Goal: Information Seeking & Learning: Find specific page/section

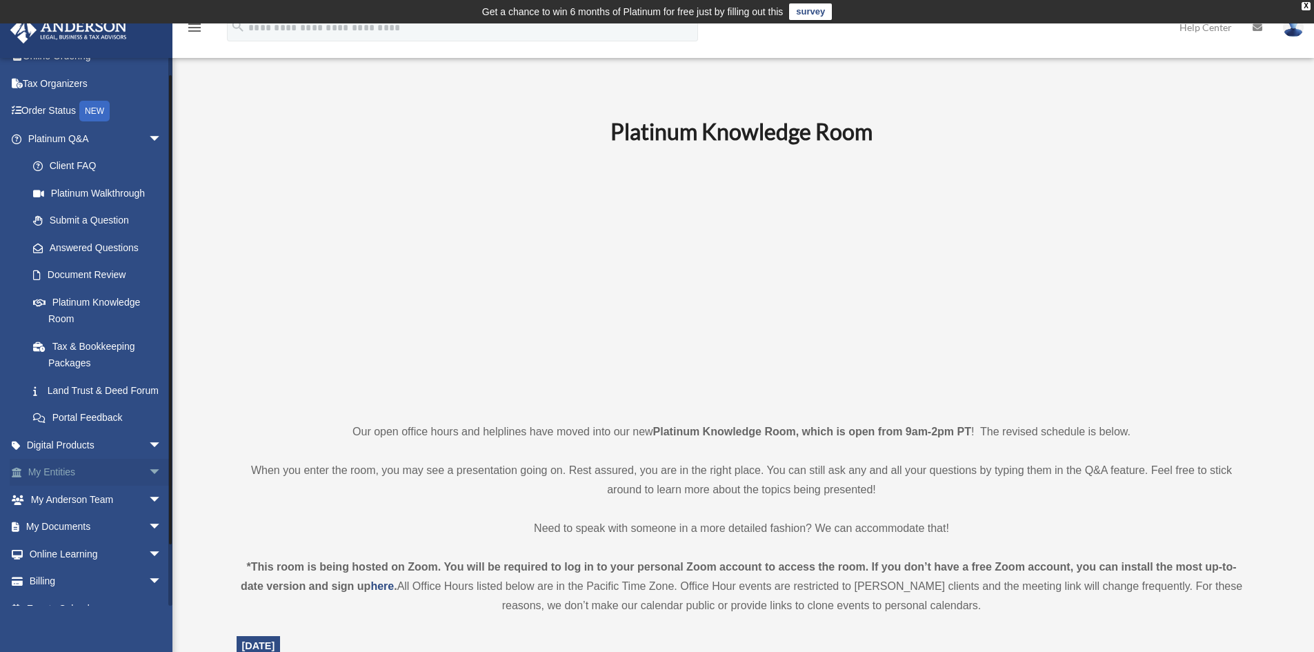
scroll to position [82, 0]
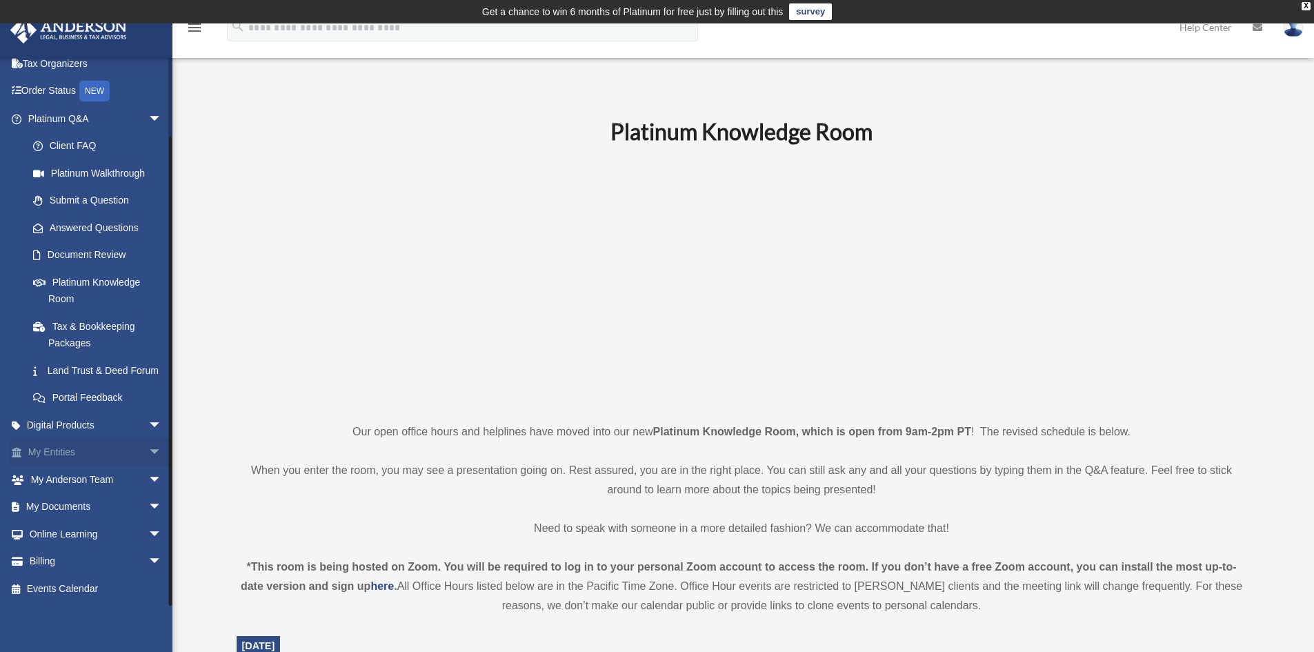
click at [86, 451] on link "My Entities arrow_drop_down" at bounding box center [96, 453] width 173 height 28
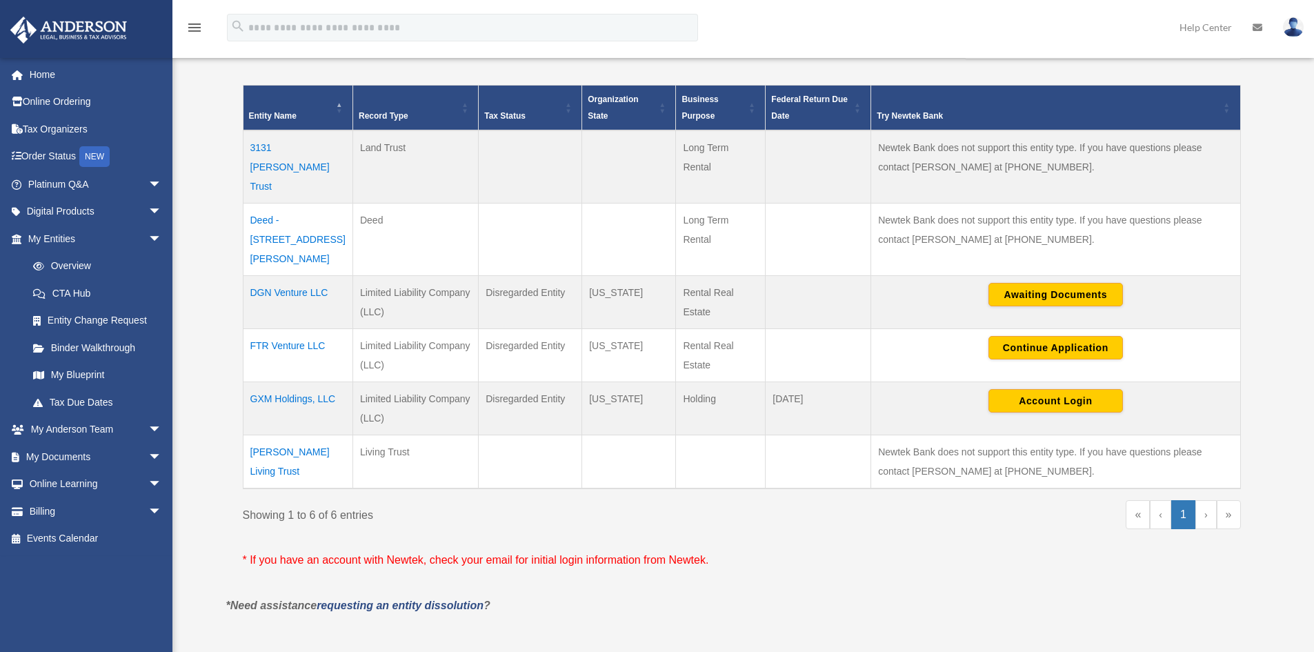
scroll to position [299, 0]
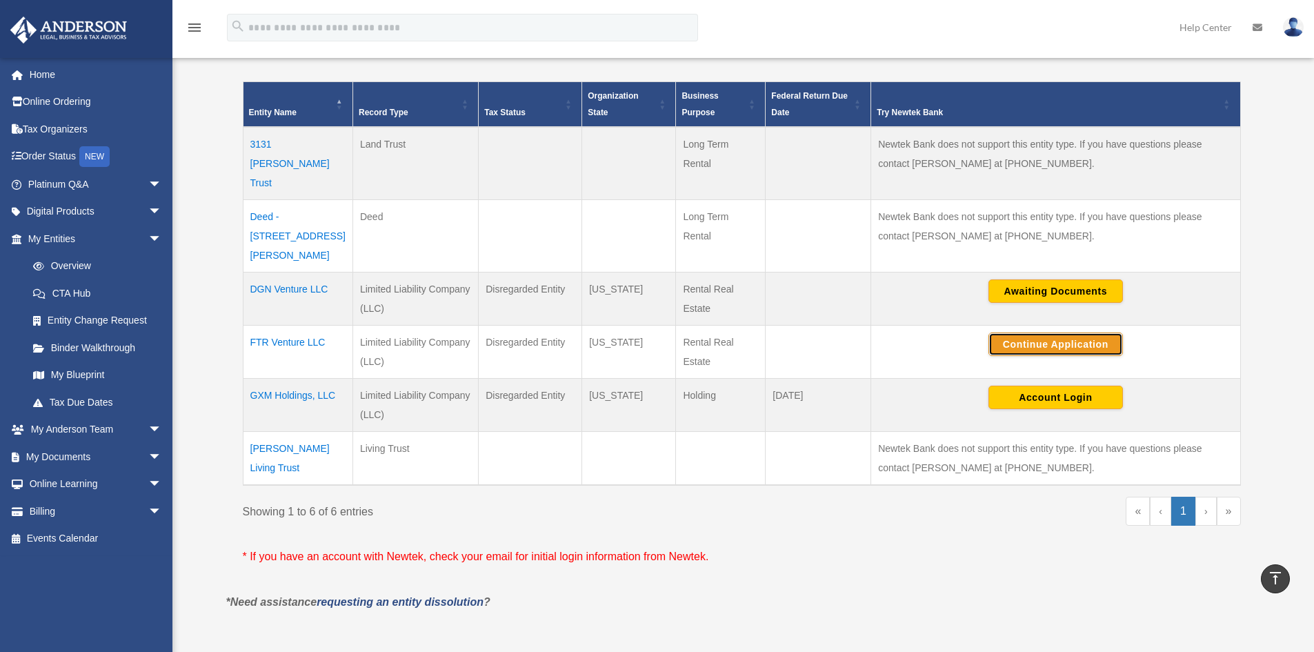
click at [1032, 332] on button "Continue Application" at bounding box center [1055, 343] width 134 height 23
click at [111, 457] on link "My Documents arrow_drop_down" at bounding box center [96, 457] width 173 height 28
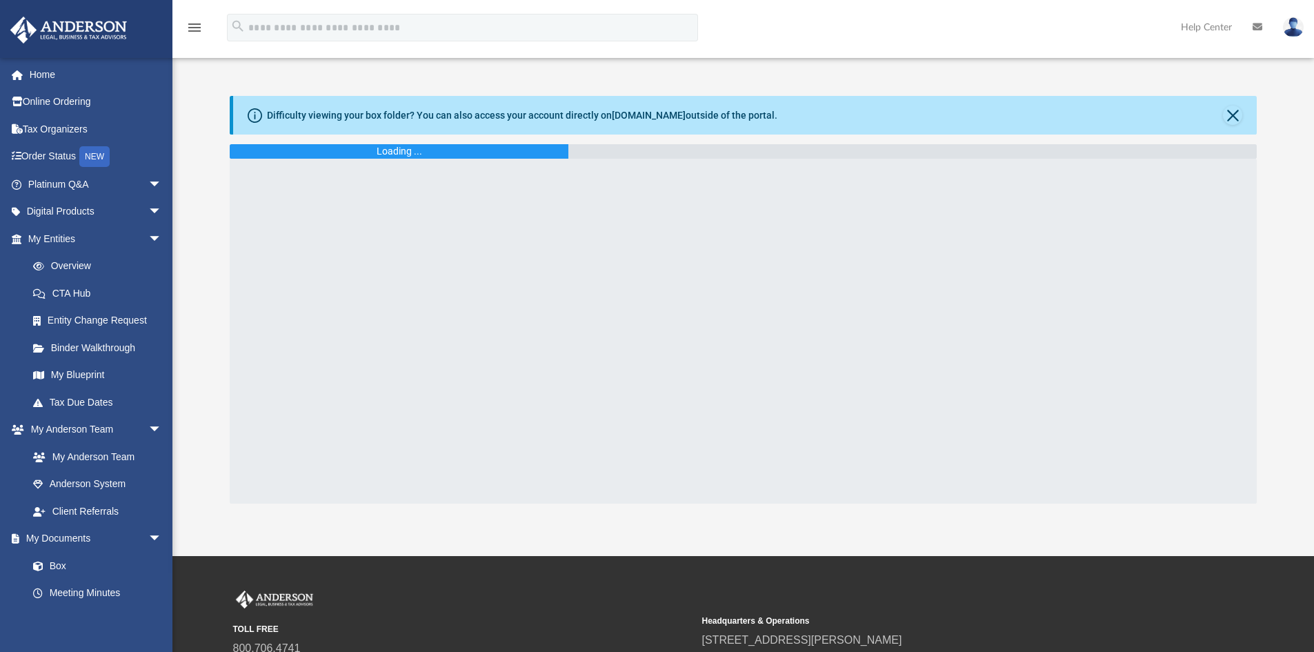
click at [478, 253] on div at bounding box center [744, 331] width 1028 height 345
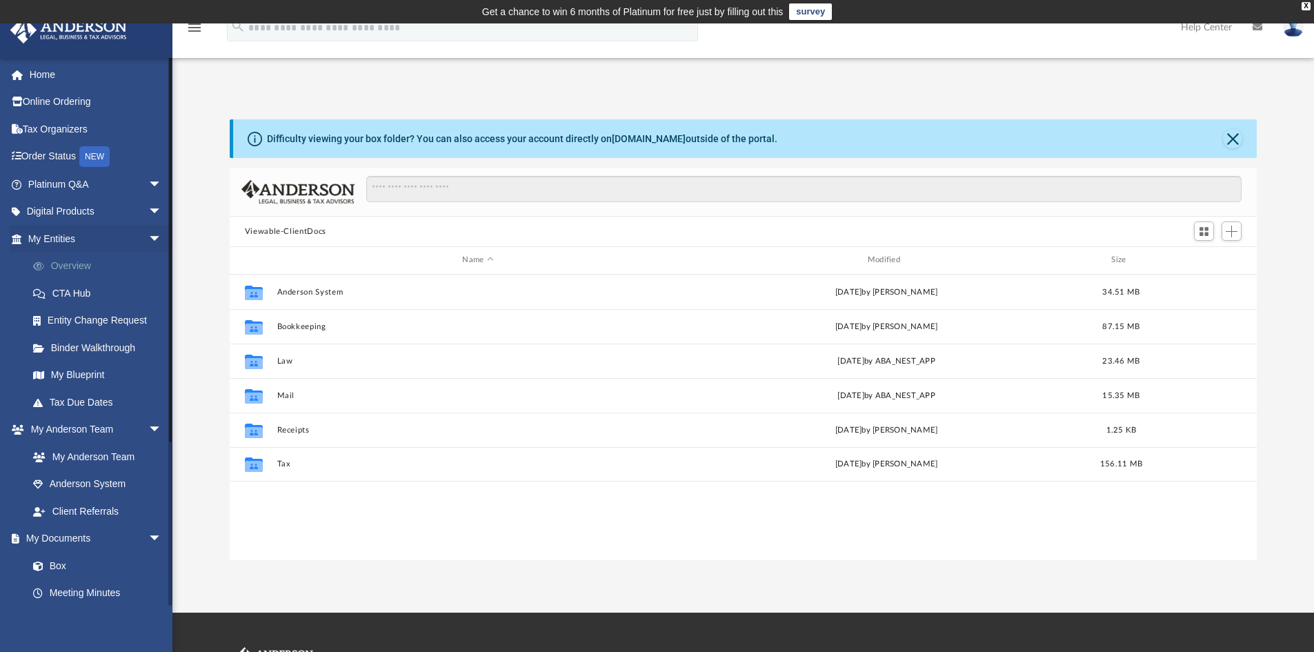
scroll to position [303, 1017]
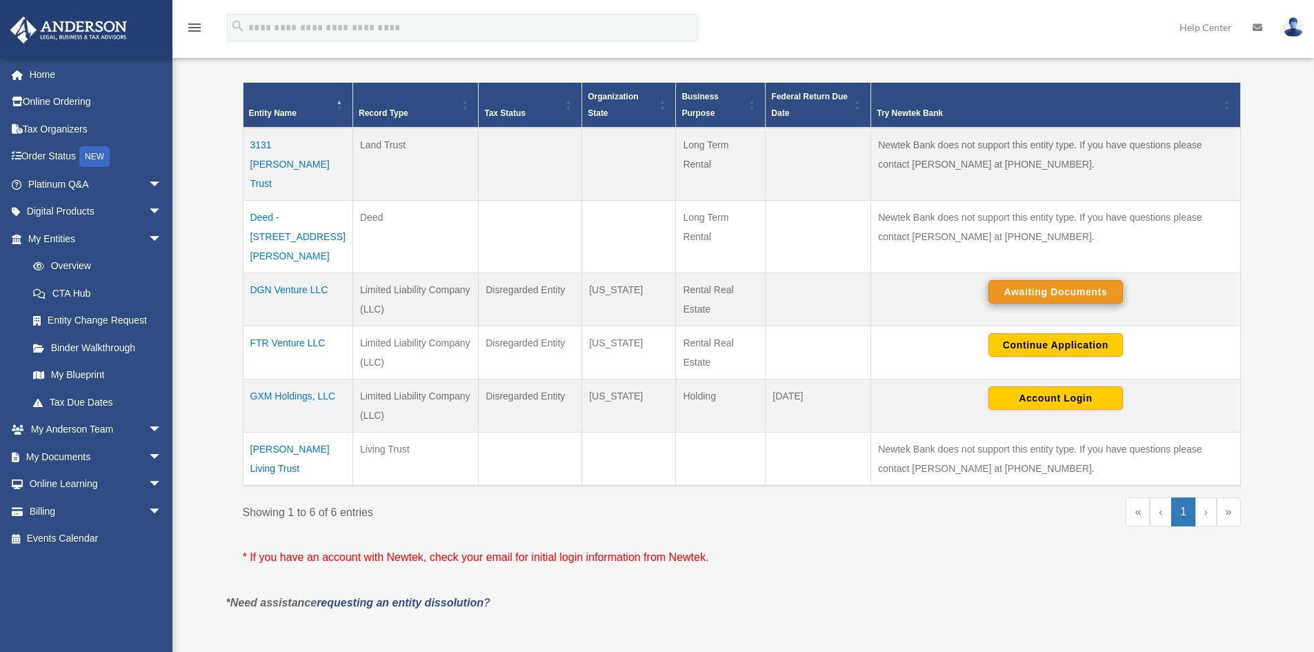
scroll to position [299, 0]
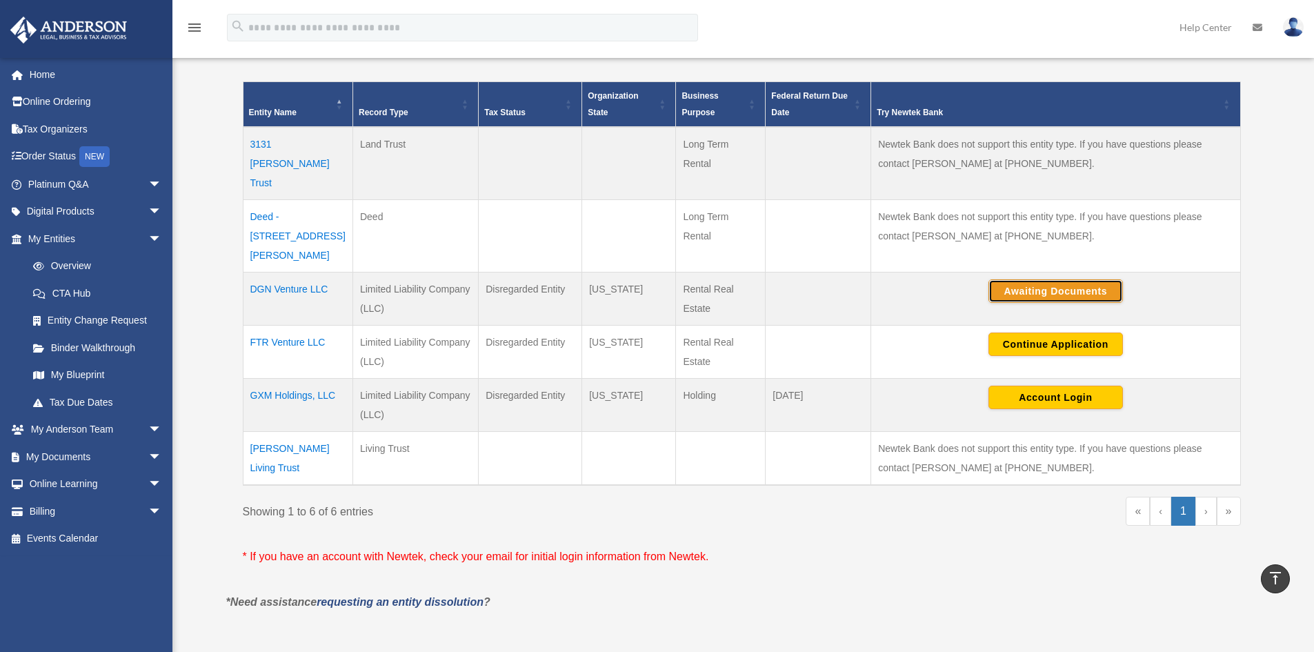
click at [1050, 279] on button "Awaiting Documents" at bounding box center [1055, 290] width 134 height 23
click at [132, 430] on link "My [PERSON_NAME] Team arrow_drop_down" at bounding box center [96, 430] width 173 height 28
click at [101, 453] on link "My Documents arrow_drop_down" at bounding box center [96, 457] width 173 height 28
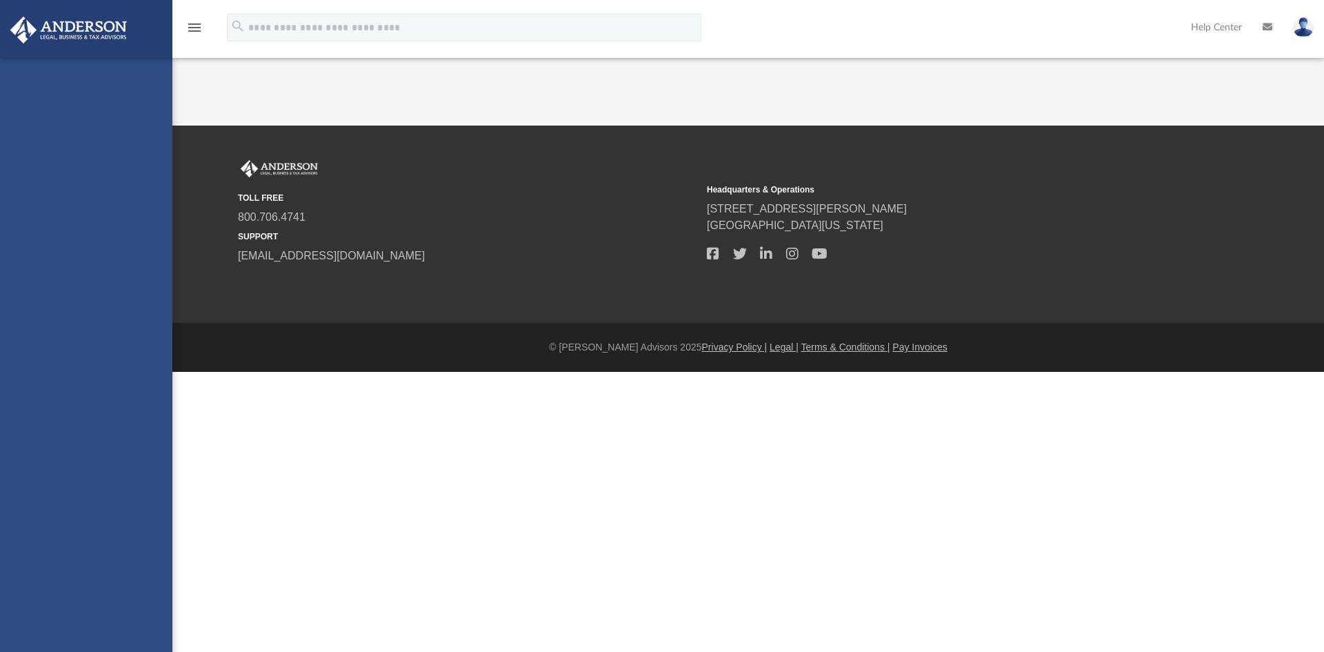
click at [66, 454] on div "[EMAIL_ADDRESS][PERSON_NAME][DOMAIN_NAME] Sign Out [EMAIL_ADDRESS][PERSON_NAME]…" at bounding box center [86, 384] width 172 height 652
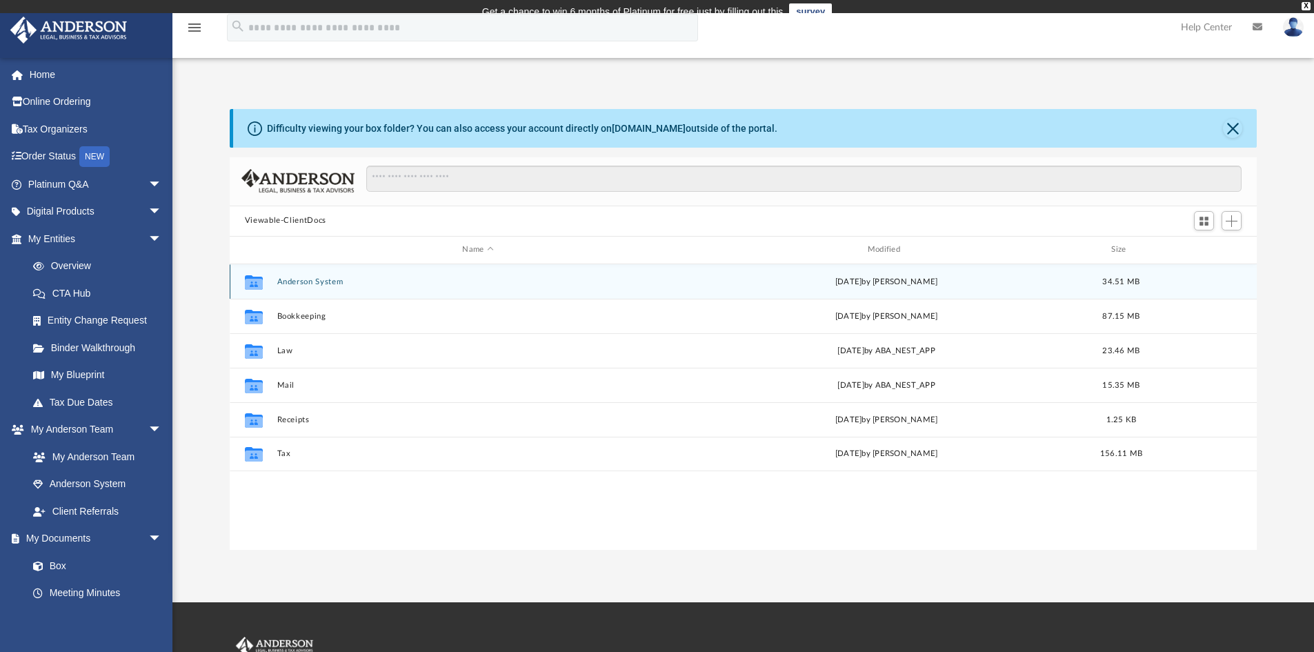
scroll to position [303, 1017]
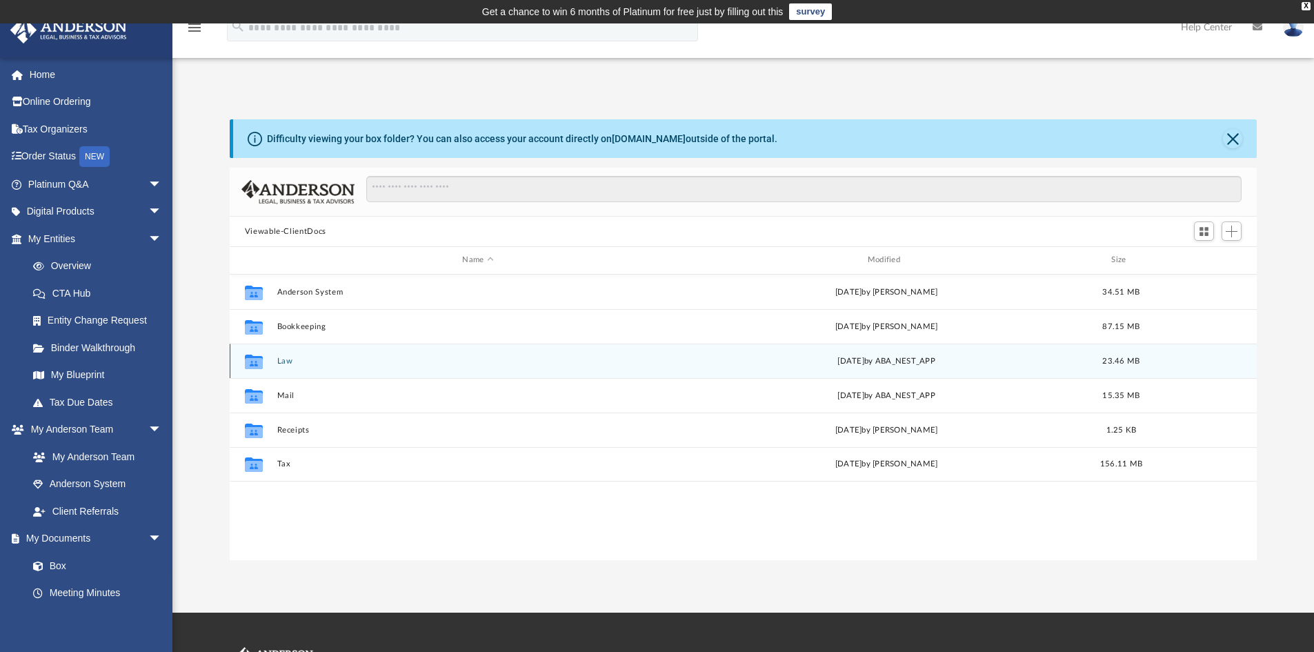
click at [279, 359] on button "Law" at bounding box center [478, 361] width 402 height 9
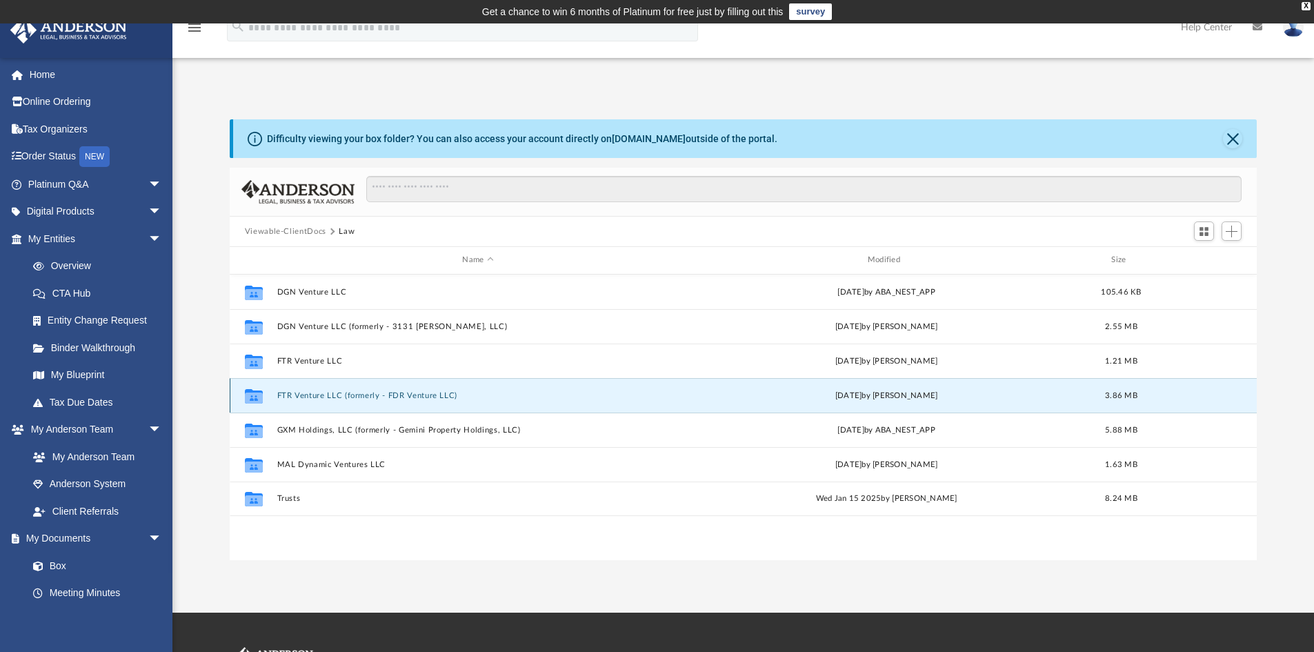
click at [312, 397] on button "FTR Venture LLC (formerly - FDR Venture LLC)" at bounding box center [478, 395] width 402 height 9
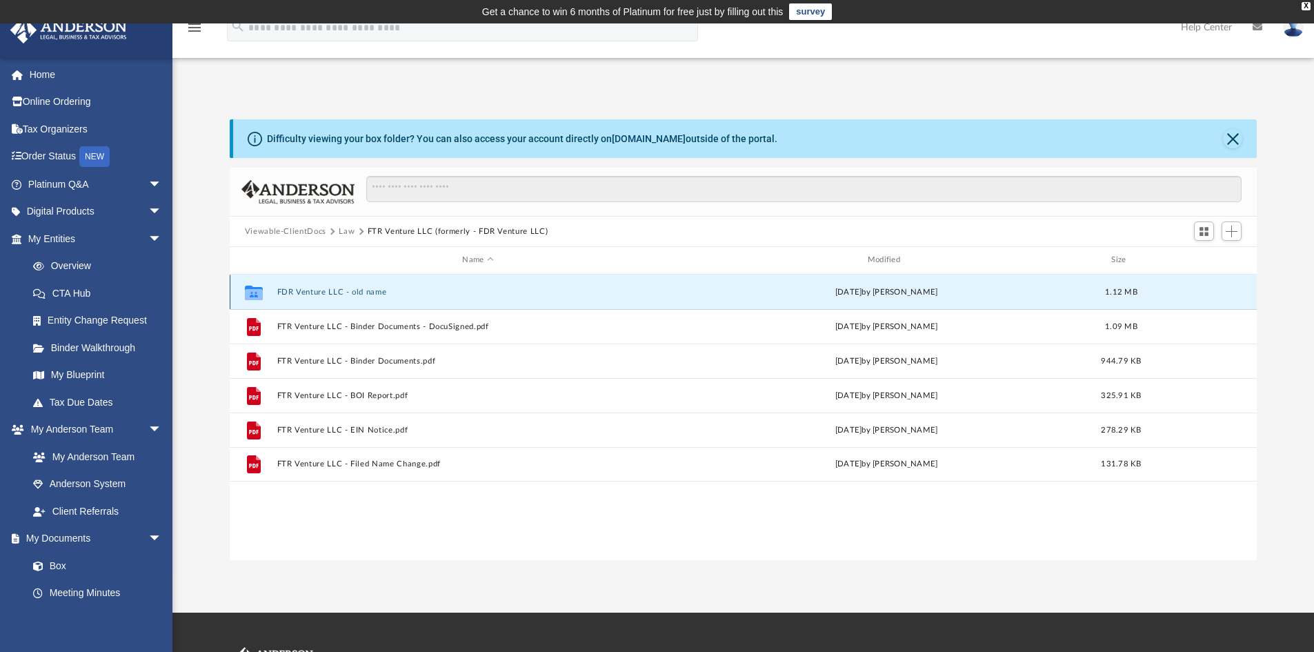
click at [369, 292] on button "FDR Venture LLC - old name" at bounding box center [478, 292] width 402 height 9
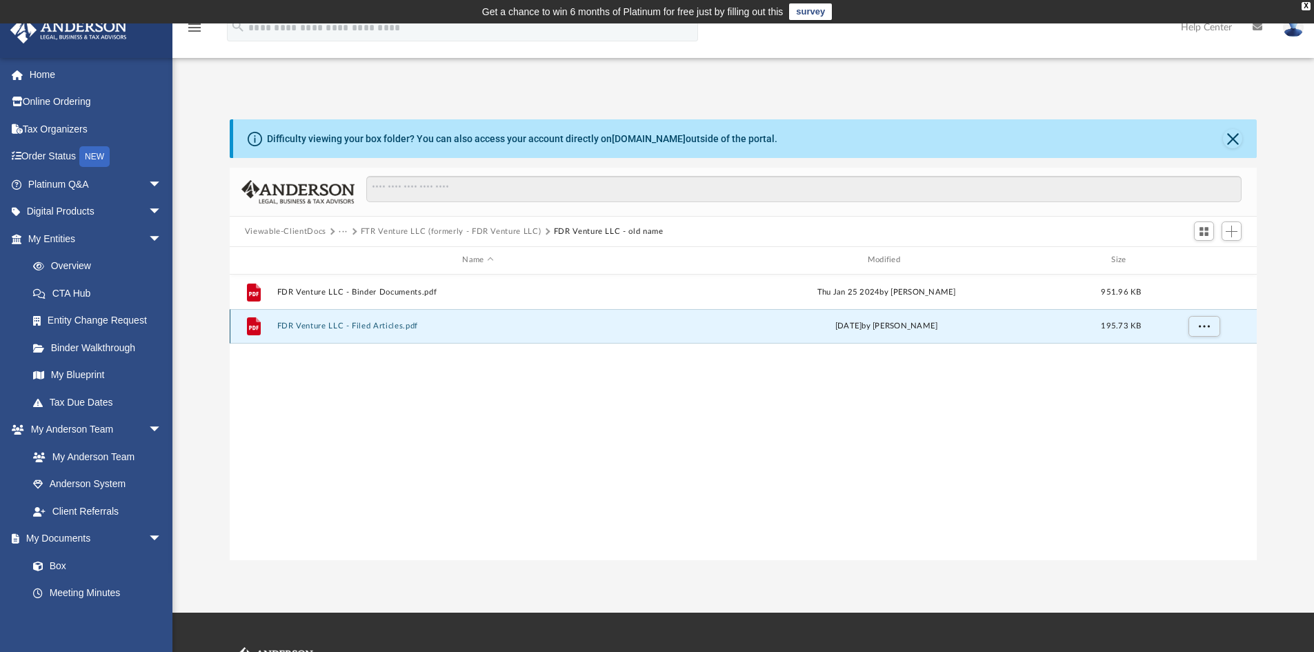
click at [380, 323] on button "FDR Venture LLC - Filed Articles.pdf" at bounding box center [478, 325] width 402 height 9
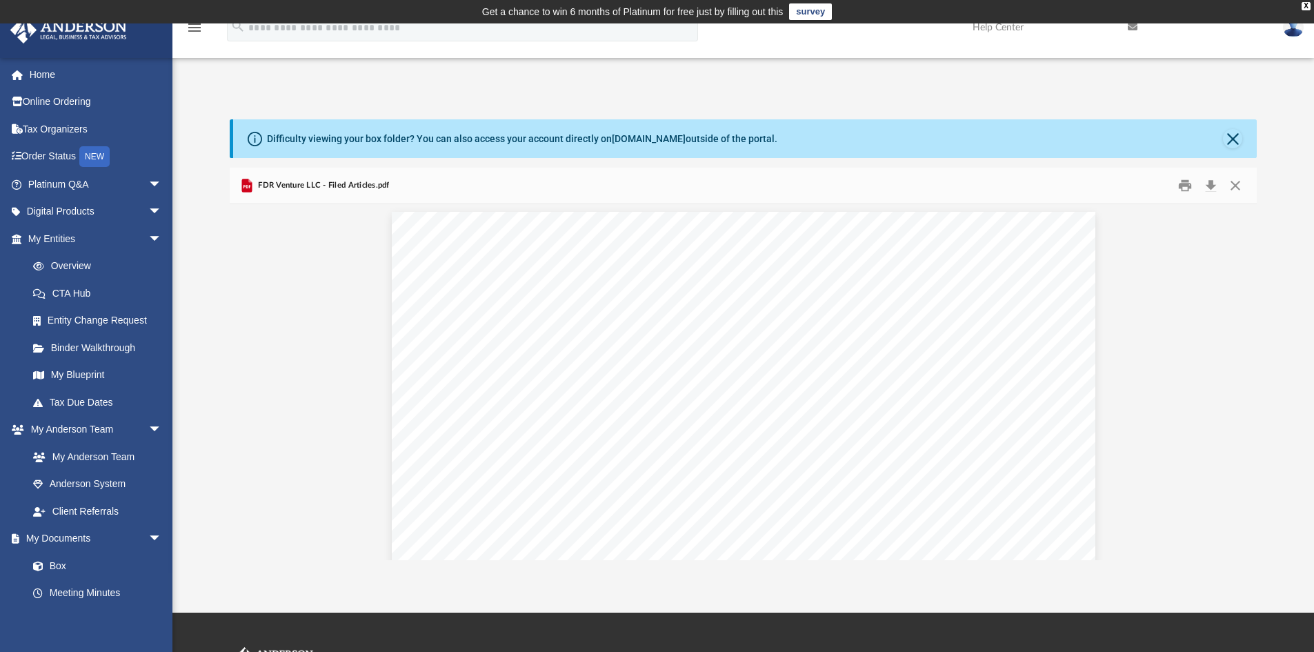
scroll to position [0, 0]
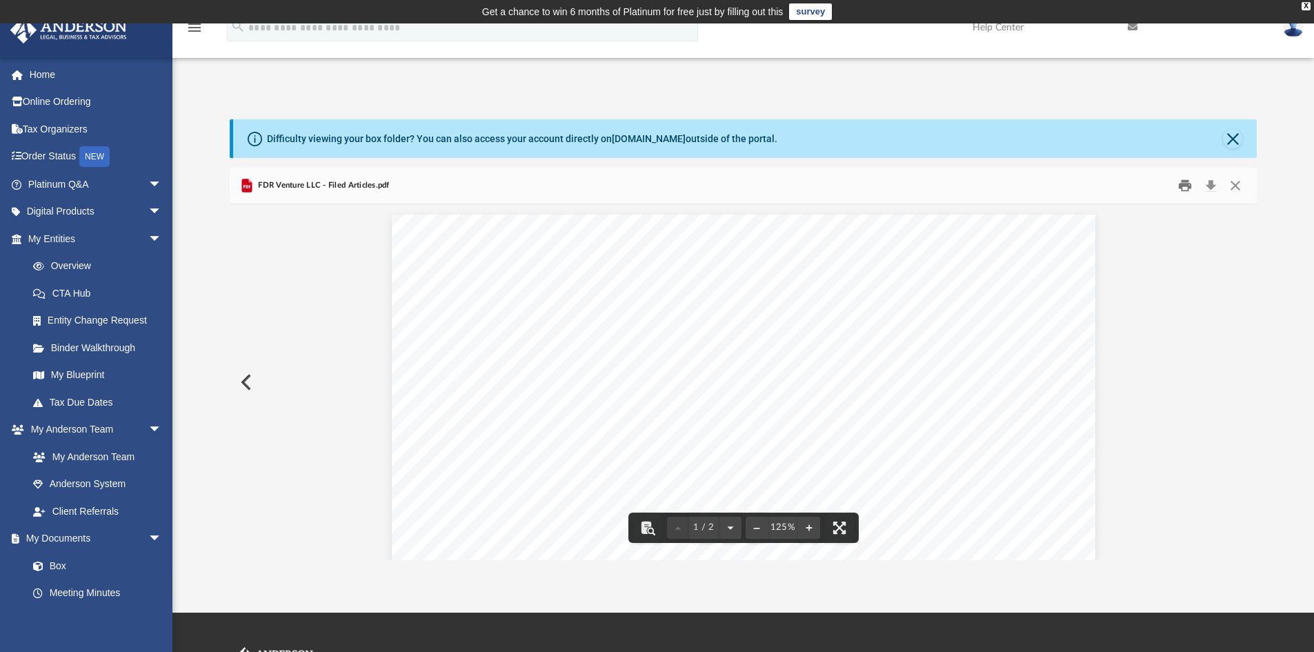
click at [1182, 184] on button "Print" at bounding box center [1185, 185] width 28 height 21
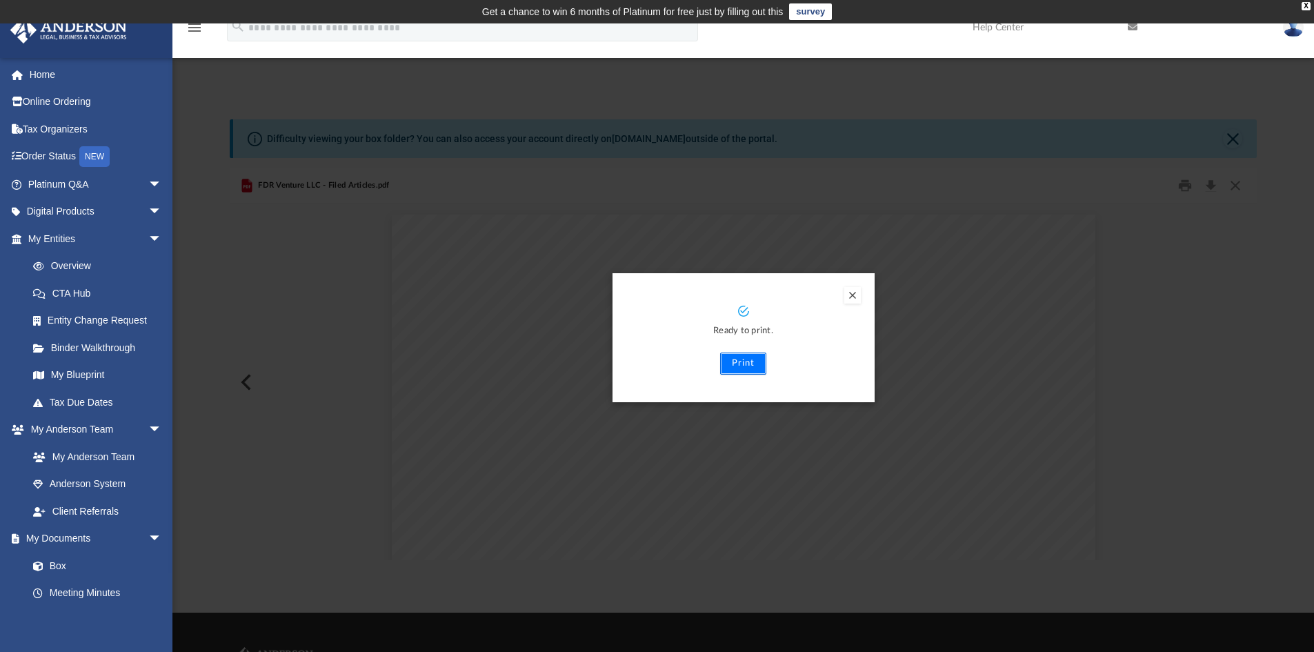
click at [744, 359] on button "Print" at bounding box center [743, 363] width 46 height 22
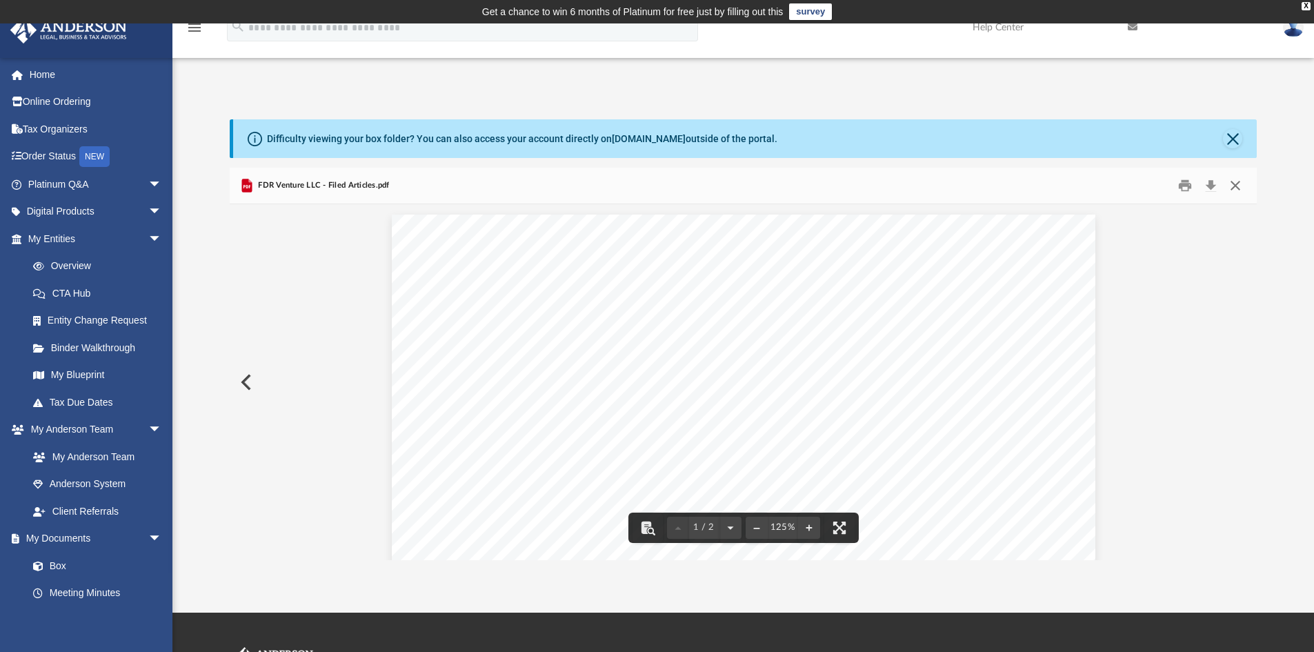
click at [1239, 188] on button "Close" at bounding box center [1235, 185] width 25 height 21
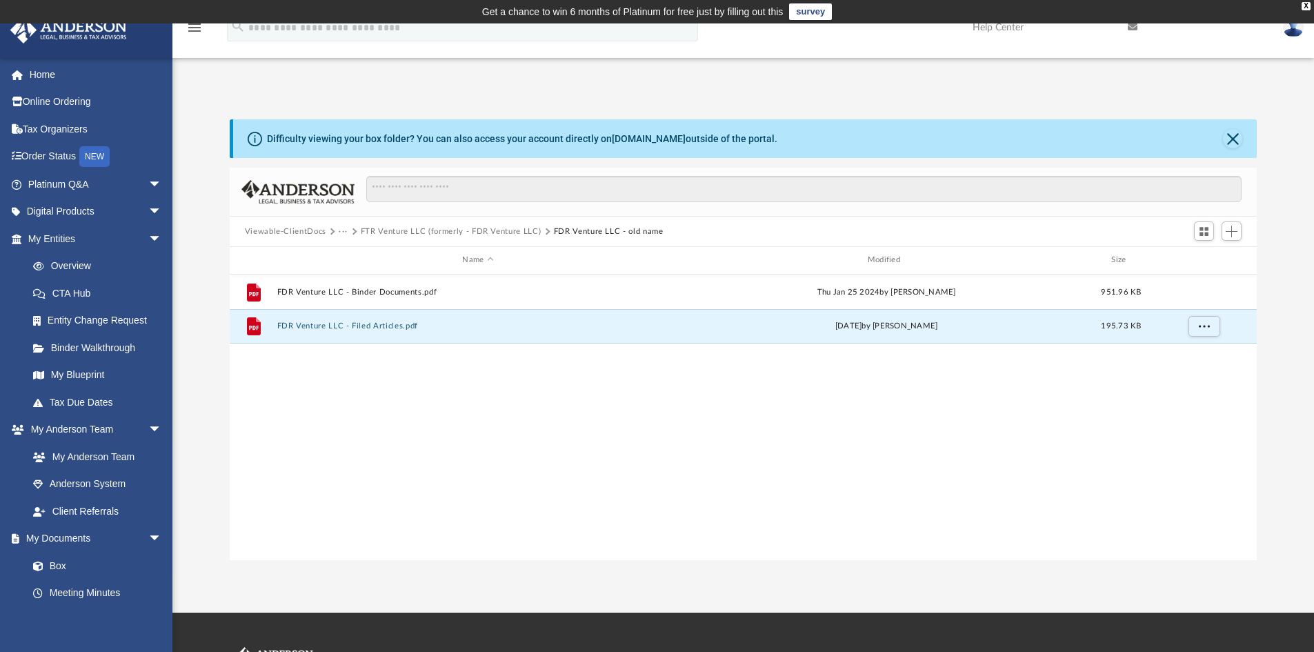
click at [439, 231] on button "FTR Venture LLC (formerly - FDR Venture LLC)" at bounding box center [451, 232] width 181 height 12
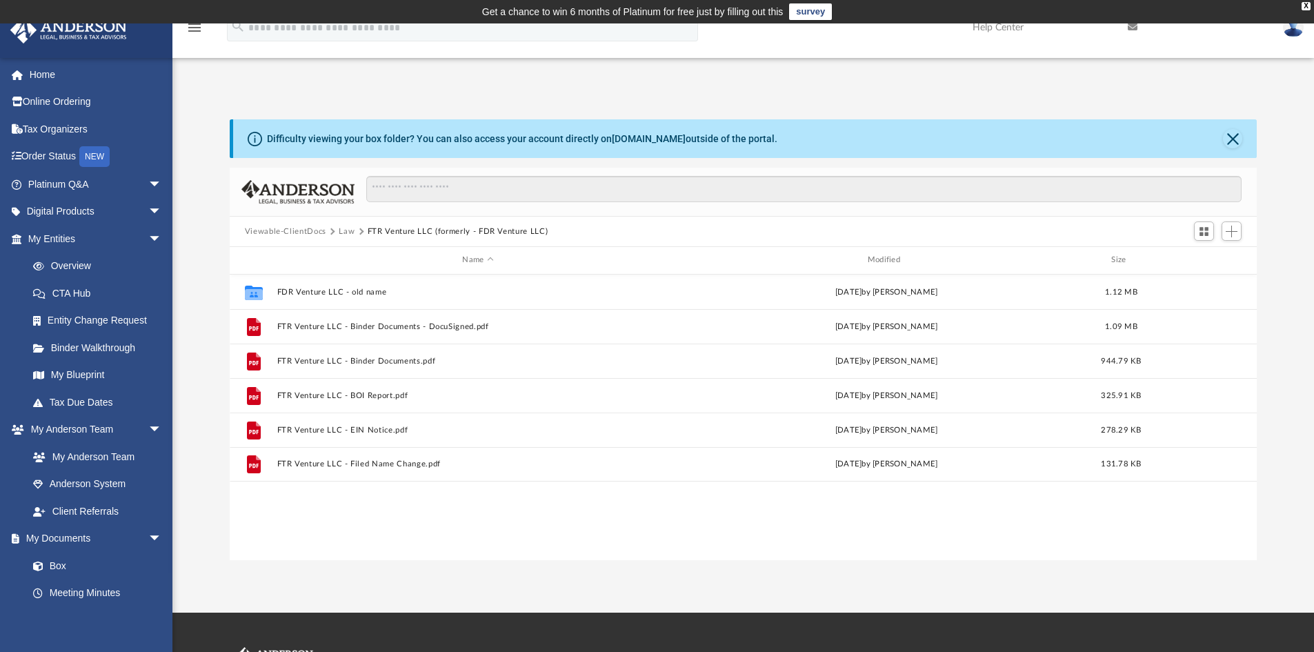
click at [347, 230] on button "Law" at bounding box center [347, 232] width 16 height 12
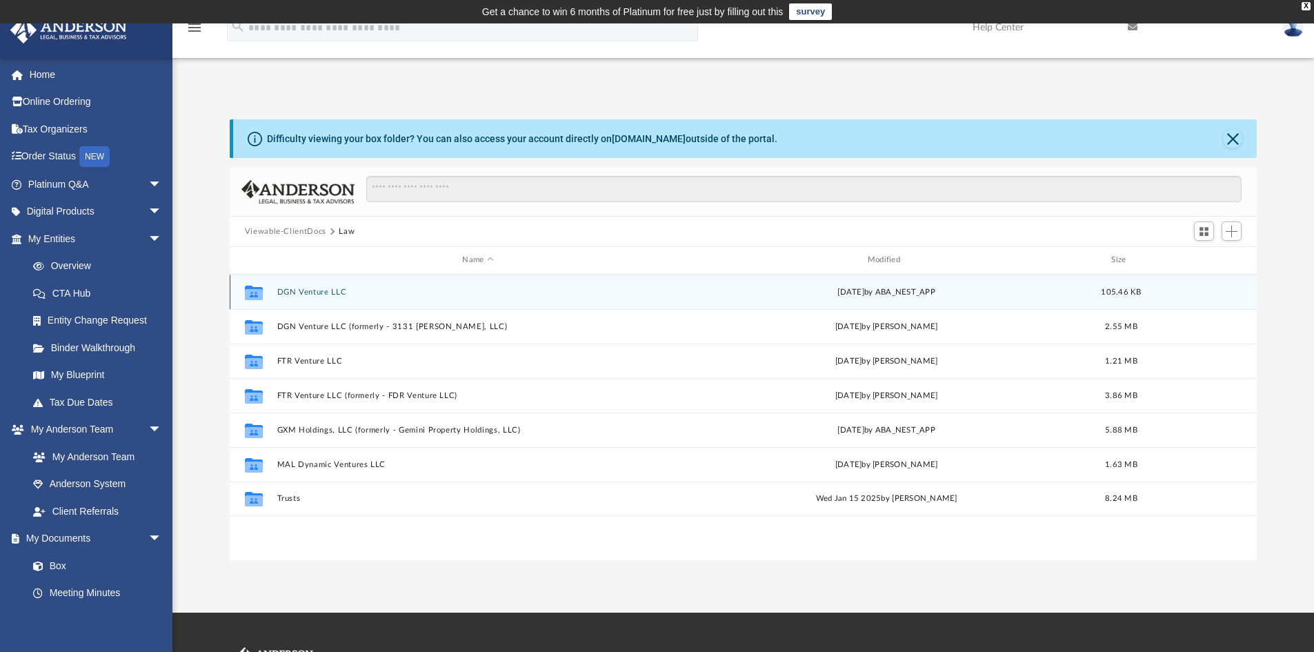
click at [306, 286] on div "Collaborated Folder DGN Venture LLC Wed Apr 9 2025 by ABA_NEST_APP 105.46 KB" at bounding box center [744, 291] width 1028 height 34
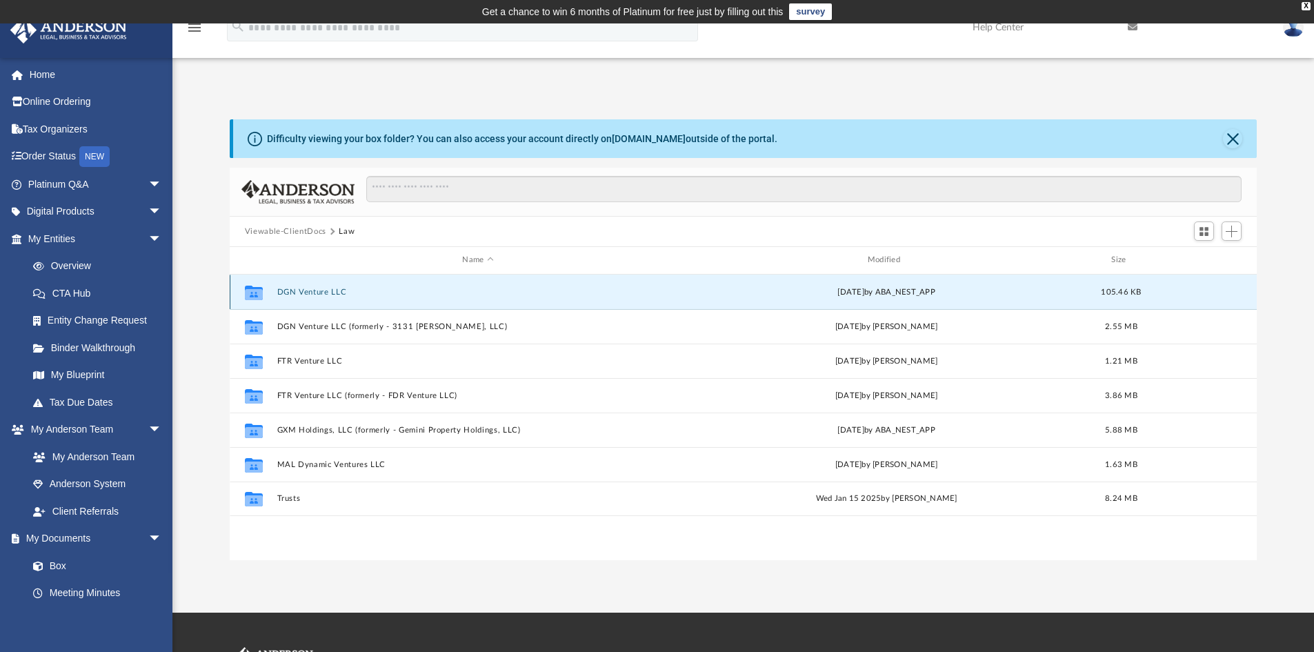
click at [308, 288] on button "DGN Venture LLC" at bounding box center [478, 292] width 402 height 9
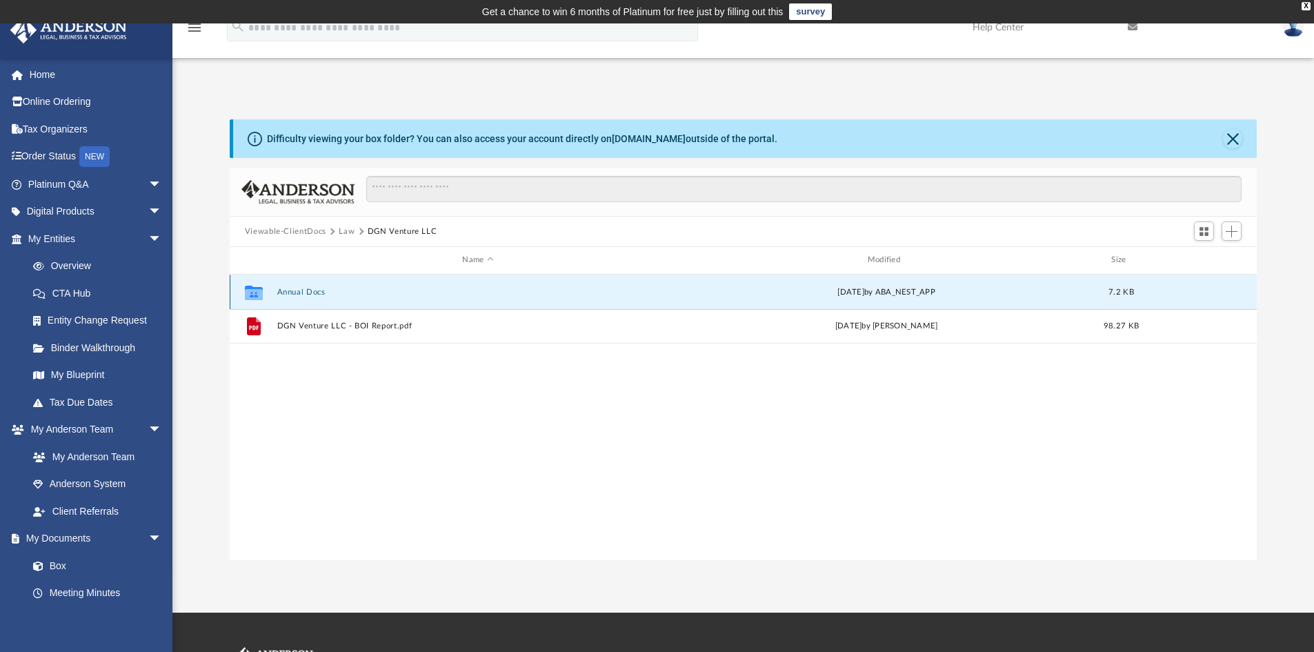
click at [308, 288] on button "Annual Docs" at bounding box center [478, 292] width 402 height 9
click at [359, 288] on button "DGN Venture LLC - Filed Annual Report 2024.pdf" at bounding box center [478, 292] width 402 height 9
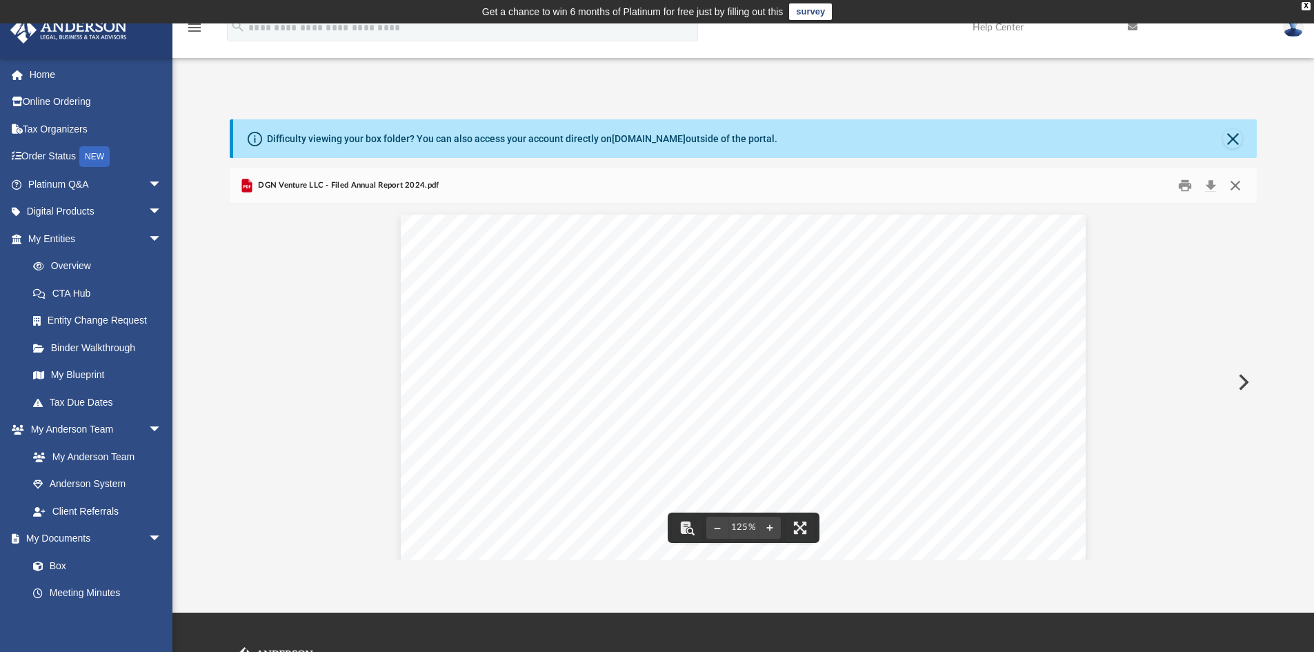
click at [1238, 186] on button "Close" at bounding box center [1235, 185] width 25 height 21
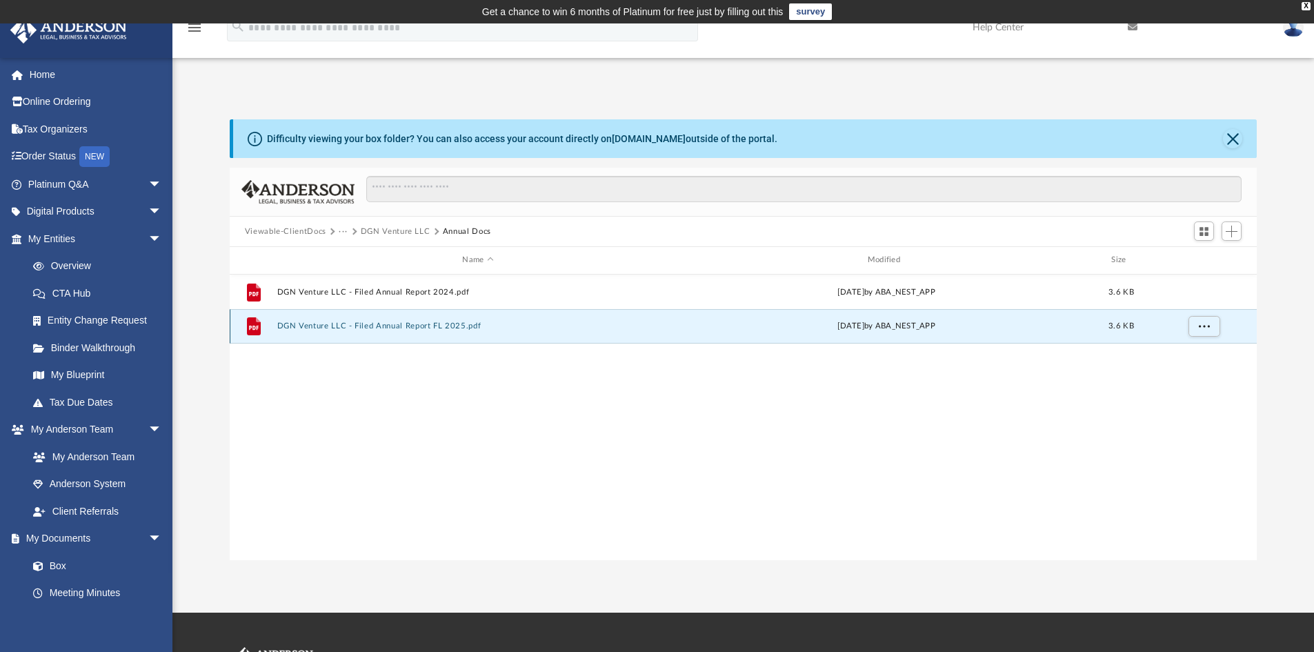
click at [459, 328] on button "DGN Venture LLC - Filed Annual Report FL 2025.pdf" at bounding box center [478, 325] width 402 height 9
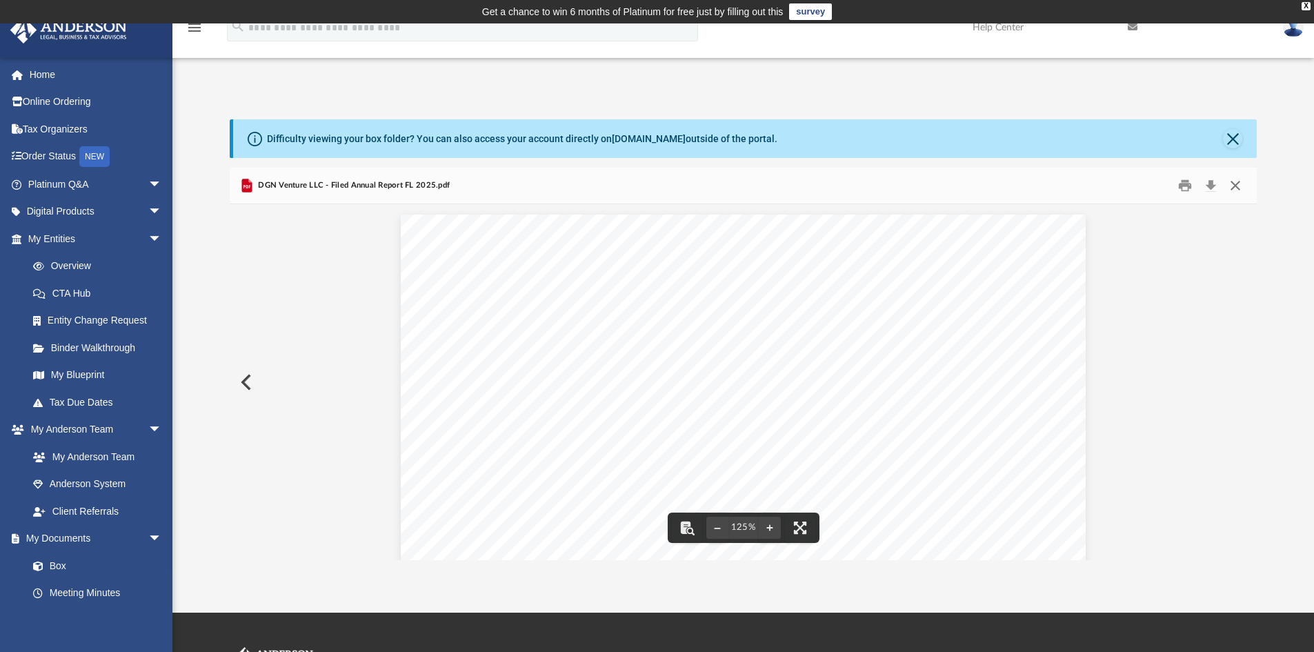
click at [1241, 183] on button "Close" at bounding box center [1235, 185] width 25 height 21
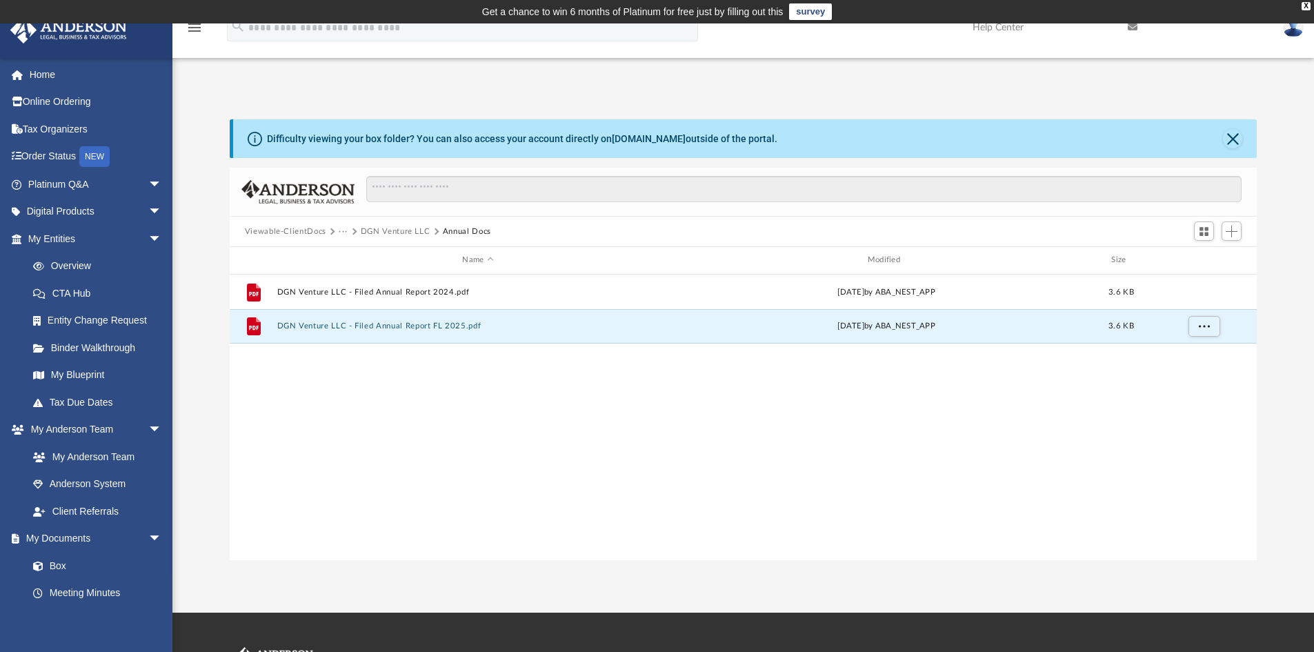
click at [377, 230] on button "DGN Venture LLC" at bounding box center [396, 232] width 70 height 12
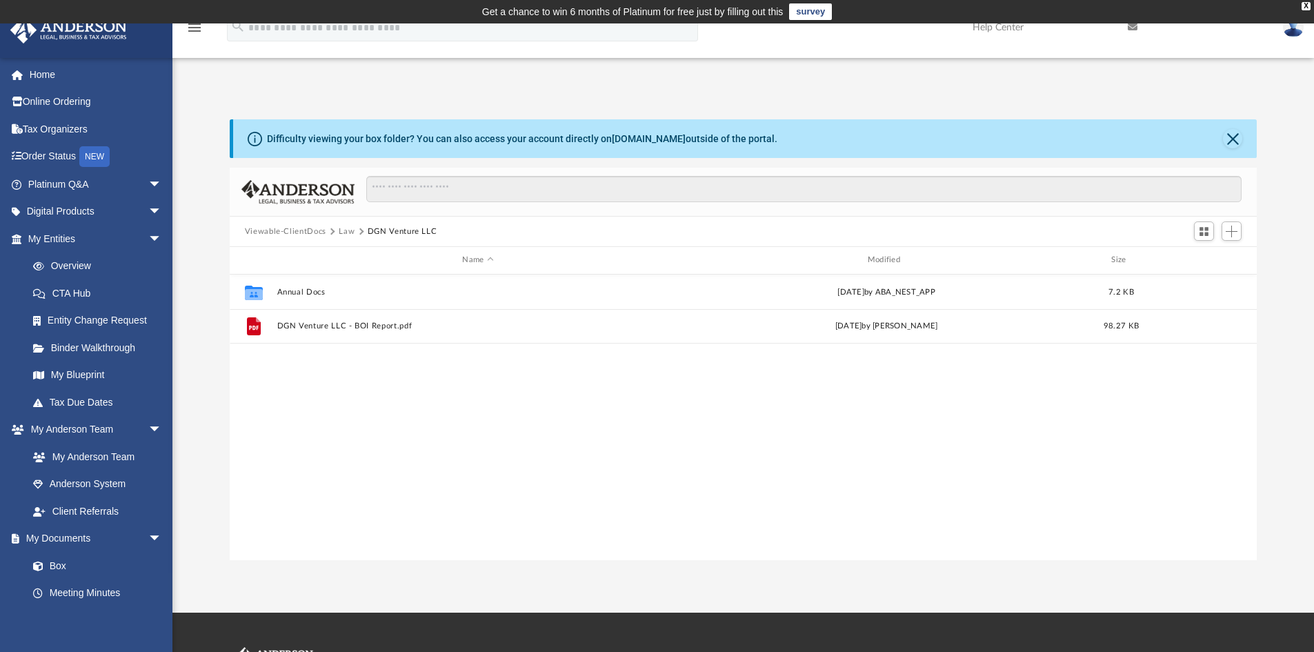
click at [346, 230] on button "Law" at bounding box center [347, 232] width 16 height 12
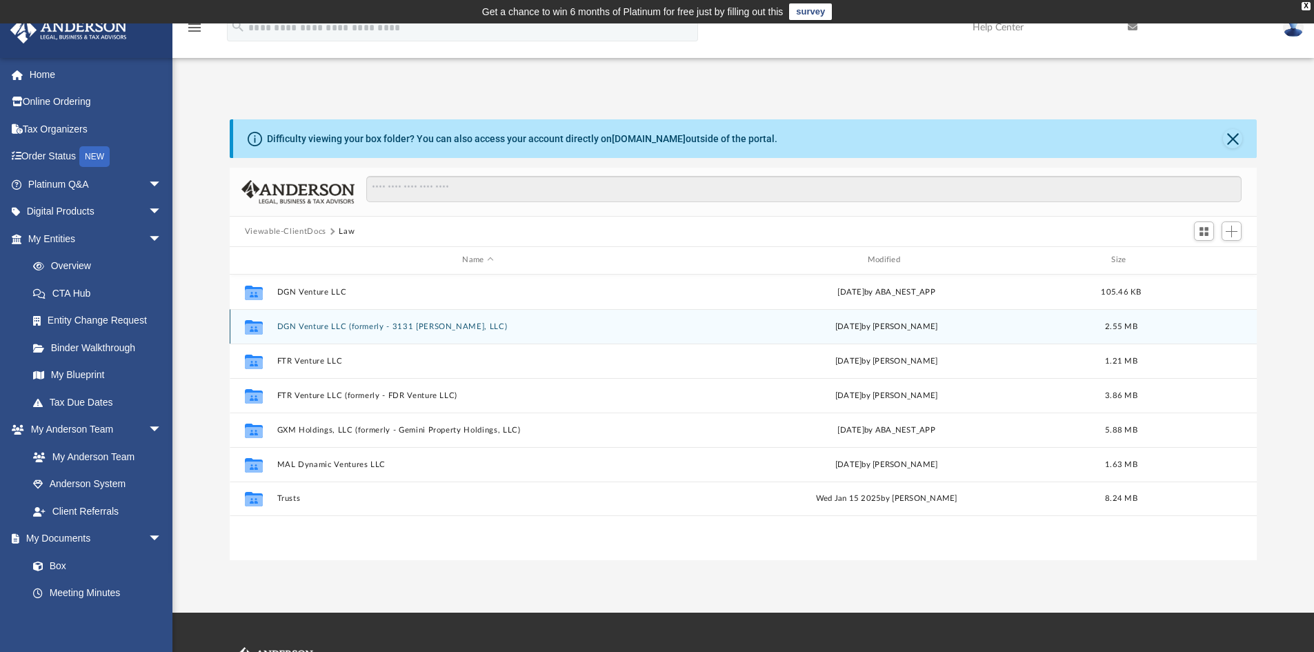
click at [332, 321] on div "Collaborated Folder DGN Venture LLC (formerly - 3131 Dignan, LLC) Thu Feb 29 20…" at bounding box center [744, 326] width 1028 height 34
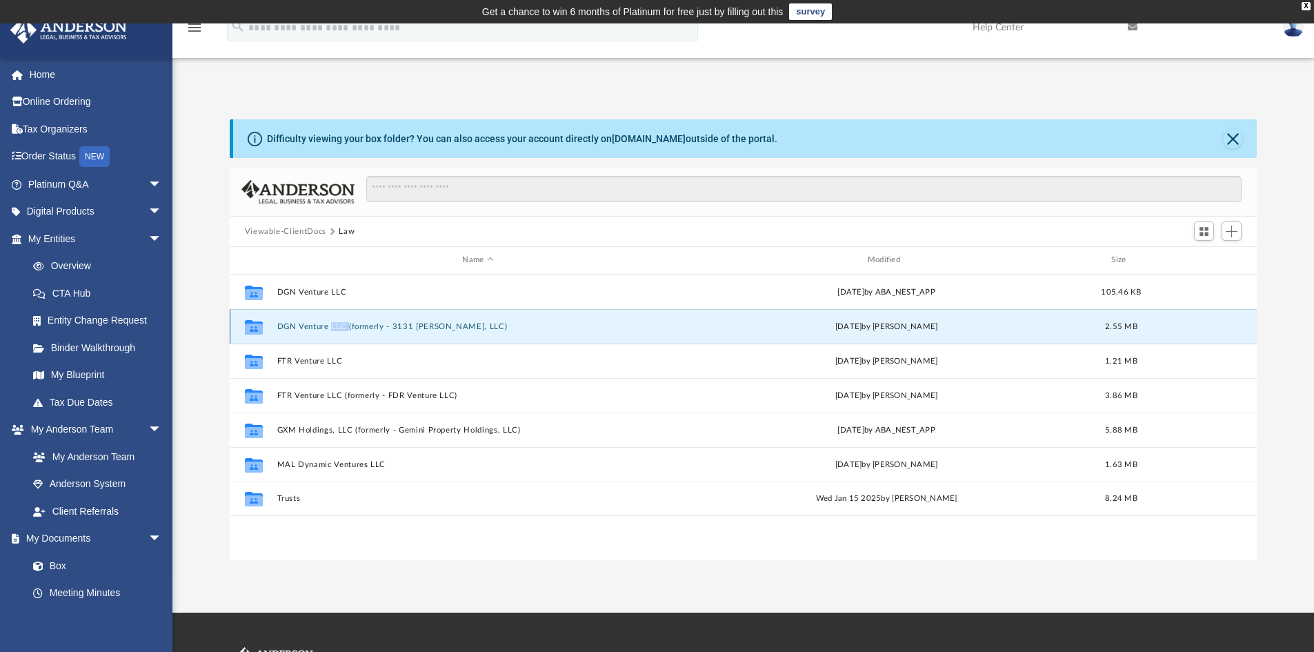
click at [332, 321] on div "Collaborated Folder DGN Venture LLC (formerly - 3131 Dignan, LLC) Thu Feb 29 20…" at bounding box center [744, 326] width 1028 height 34
click at [381, 322] on button "DGN Venture LLC (formerly - 3131 Dignan, LLC)" at bounding box center [478, 326] width 402 height 9
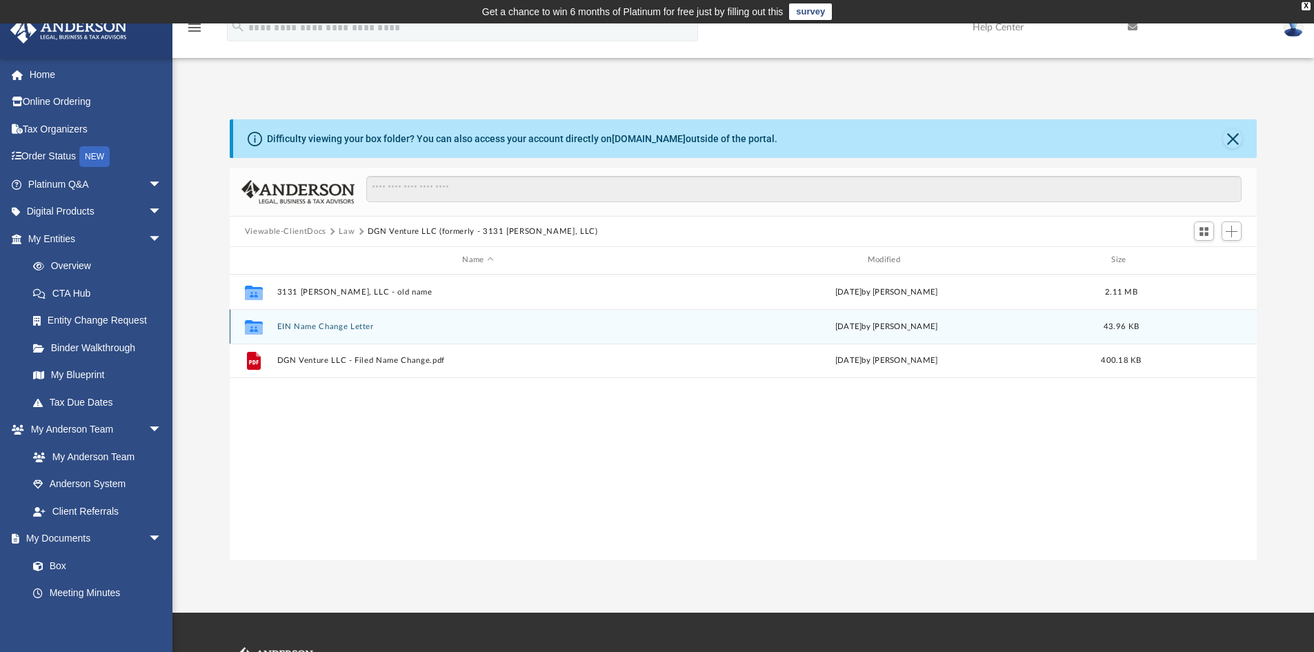
click at [381, 322] on button "EIN Name Change Letter" at bounding box center [478, 326] width 402 height 9
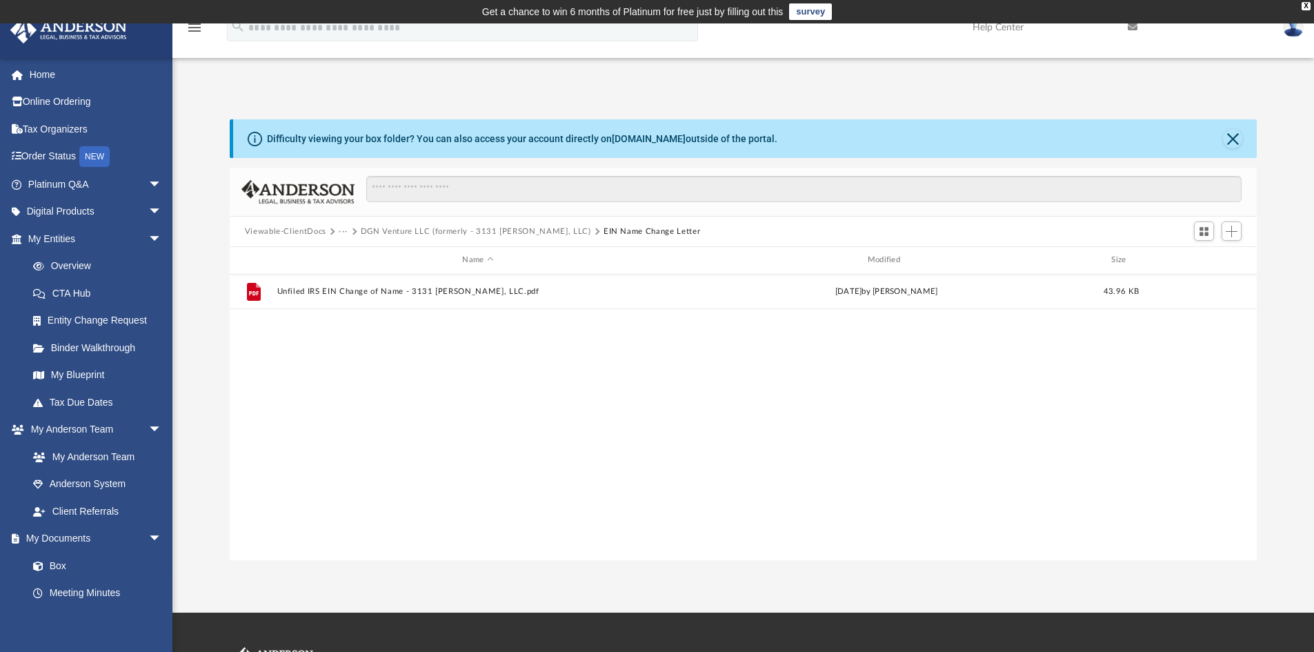
click at [486, 228] on button "DGN Venture LLC (formerly - 3131 Dignan, LLC)" at bounding box center [476, 232] width 230 height 12
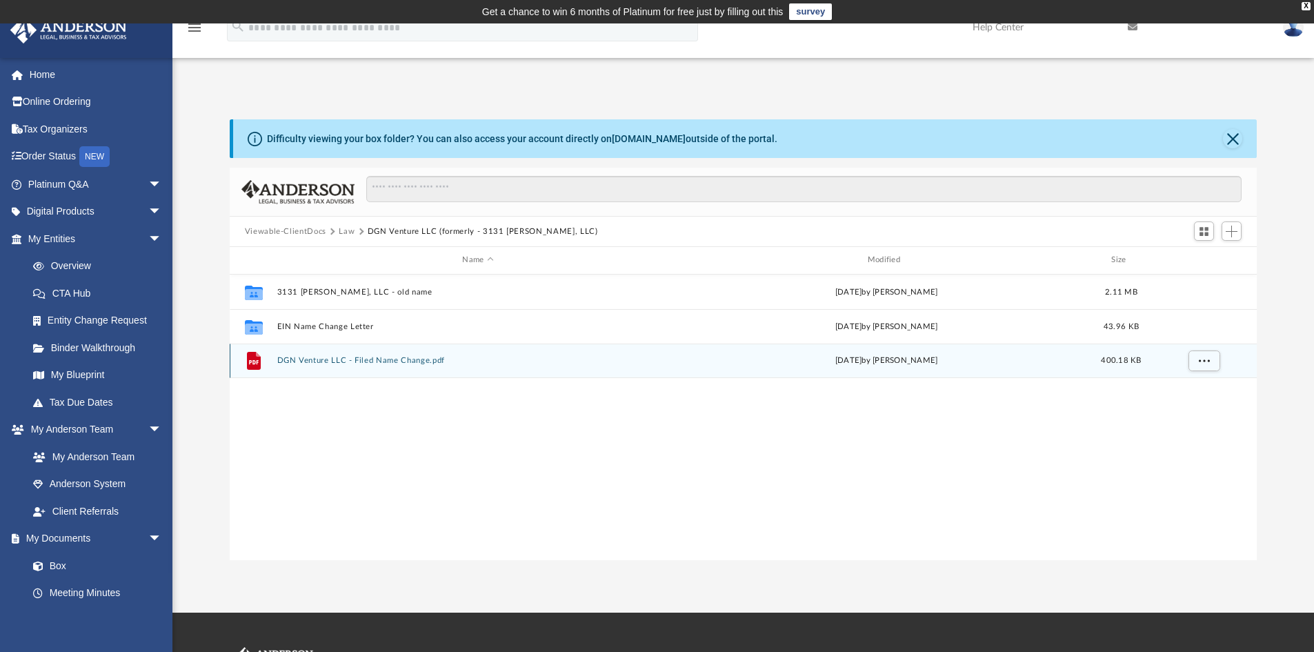
click at [374, 358] on button "DGN Venture LLC - Filed Name Change.pdf" at bounding box center [478, 360] width 402 height 9
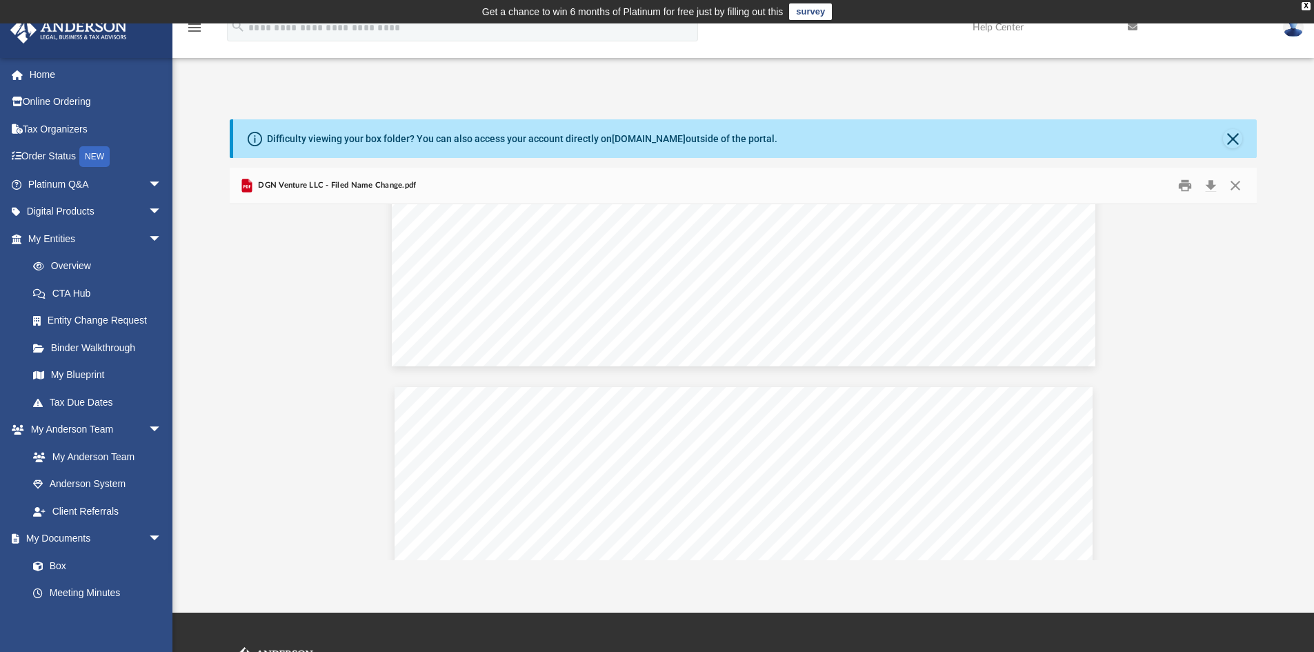
scroll to position [1103, 0]
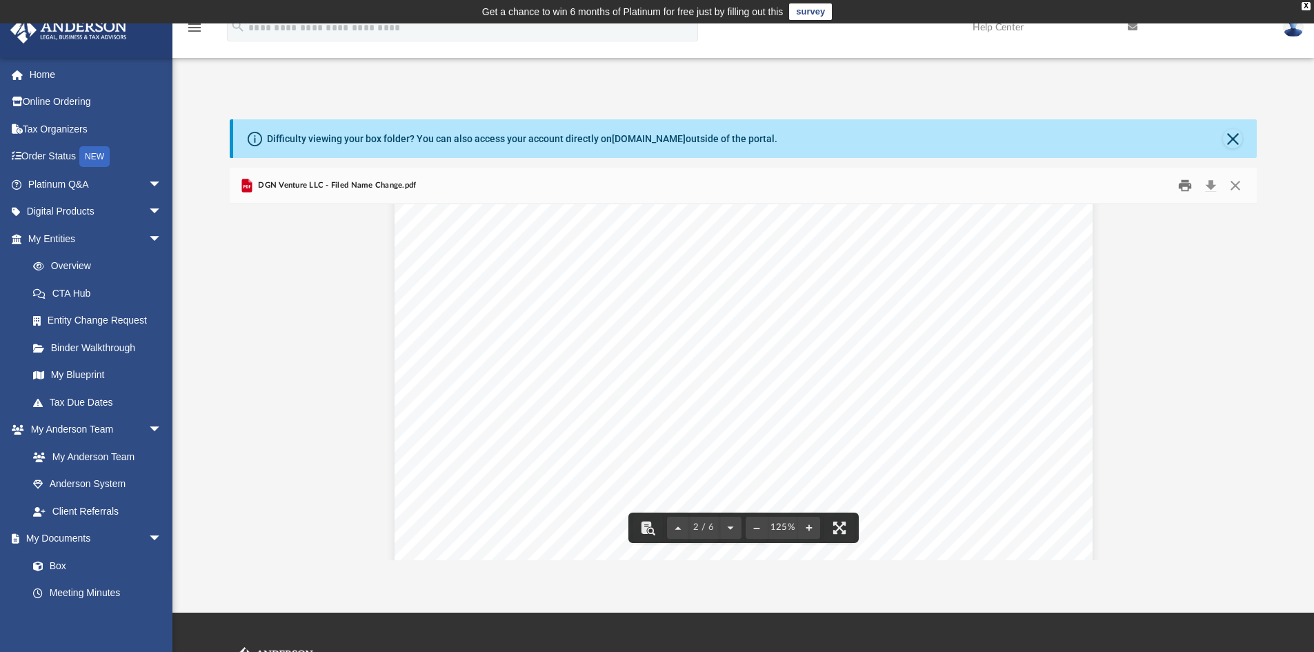
click at [1191, 183] on button "Print" at bounding box center [1185, 185] width 28 height 21
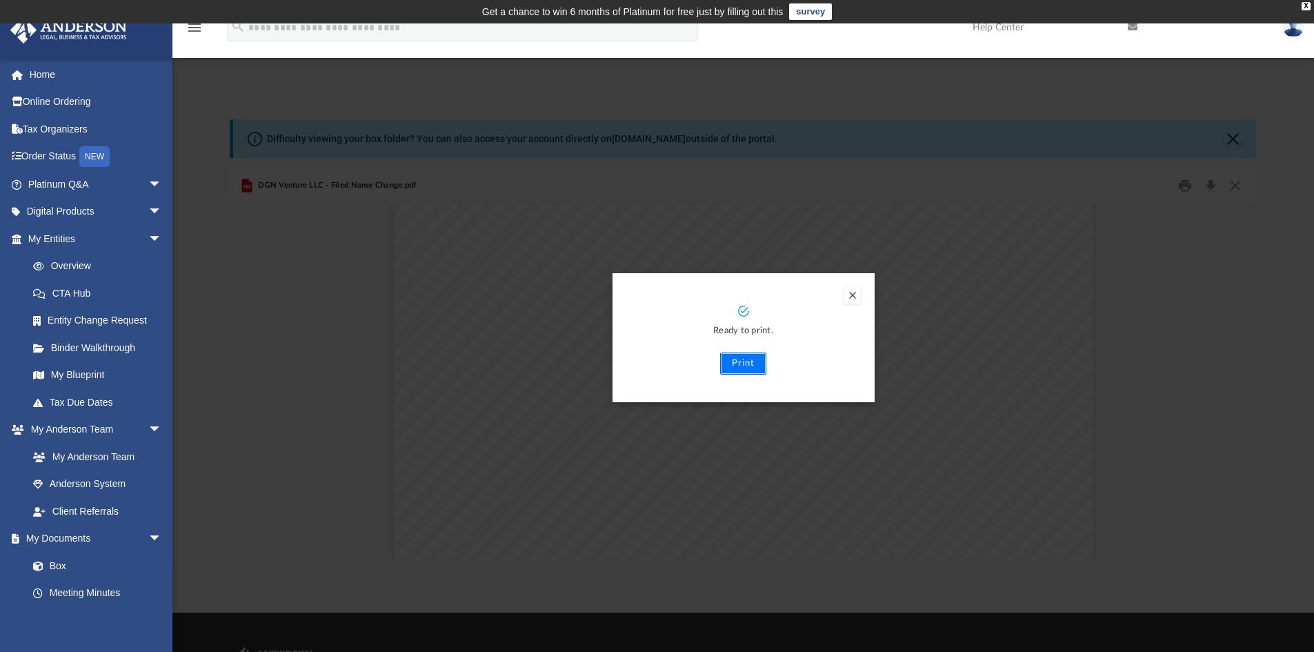
click at [749, 364] on button "Print" at bounding box center [743, 363] width 46 height 22
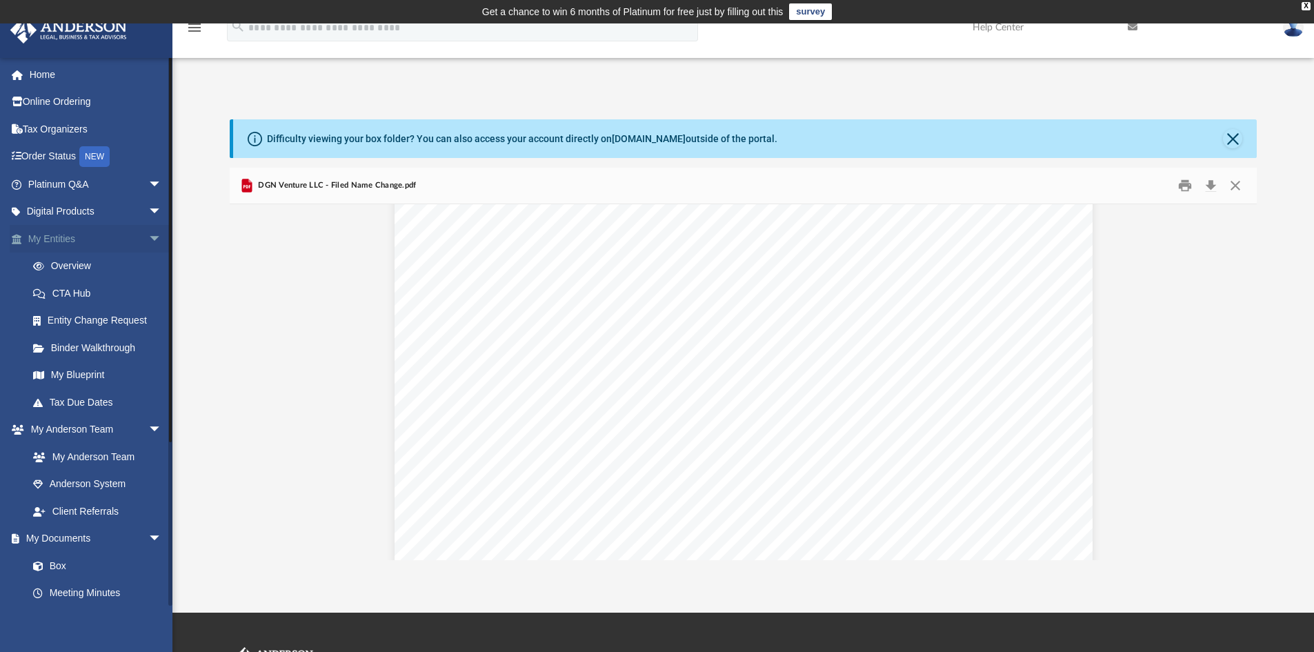
click at [72, 240] on link "My Entities arrow_drop_down" at bounding box center [96, 239] width 173 height 28
